Goal: Obtain resource: Download file/media

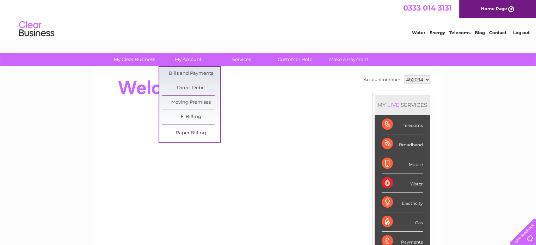
click at [175, 76] on link "Bills and Payments" at bounding box center [191, 74] width 58 height 14
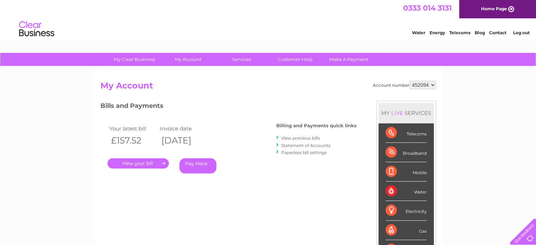
click at [294, 145] on link "Statement of Accounts" at bounding box center [305, 145] width 49 height 5
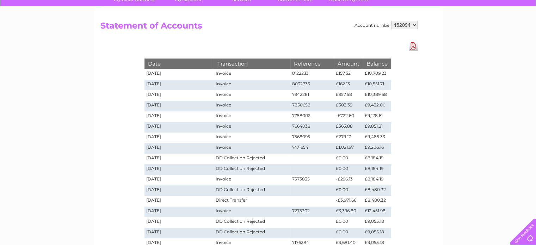
scroll to position [59, 0]
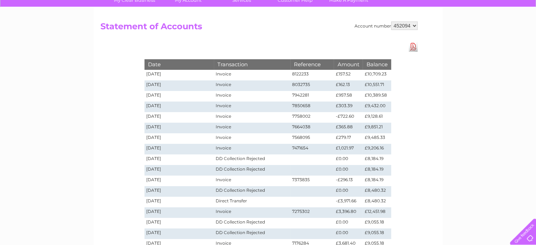
click at [414, 45] on link "Download Pdf" at bounding box center [413, 47] width 9 height 10
